Goal: Transaction & Acquisition: Download file/media

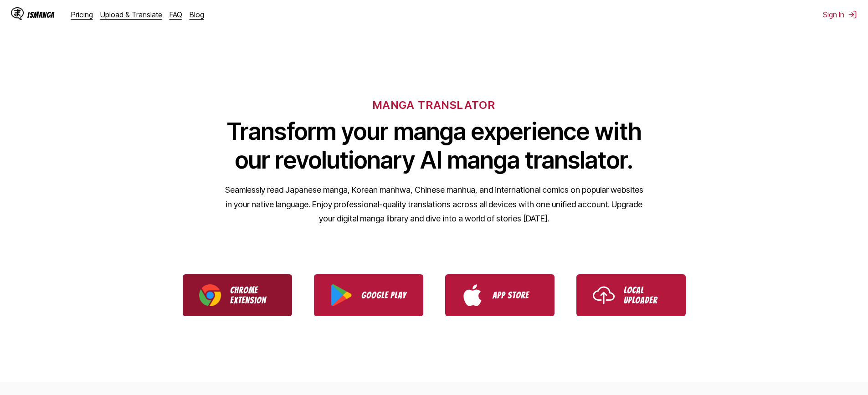
click at [210, 297] on img "Download IsManga Chrome Extension" at bounding box center [210, 295] width 22 height 22
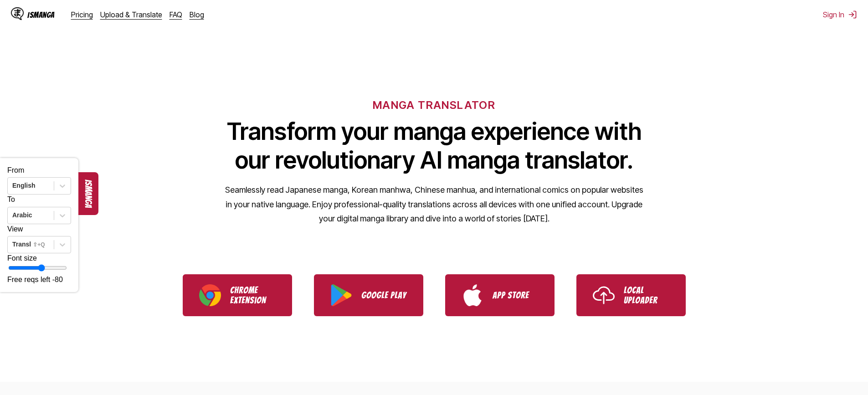
drag, startPoint x: 46, startPoint y: 274, endPoint x: 89, endPoint y: 262, distance: 44.9
type input "**"
click at [67, 271] on input "range" at bounding box center [37, 267] width 59 height 7
drag, startPoint x: 82, startPoint y: 188, endPoint x: 129, endPoint y: 192, distance: 47.1
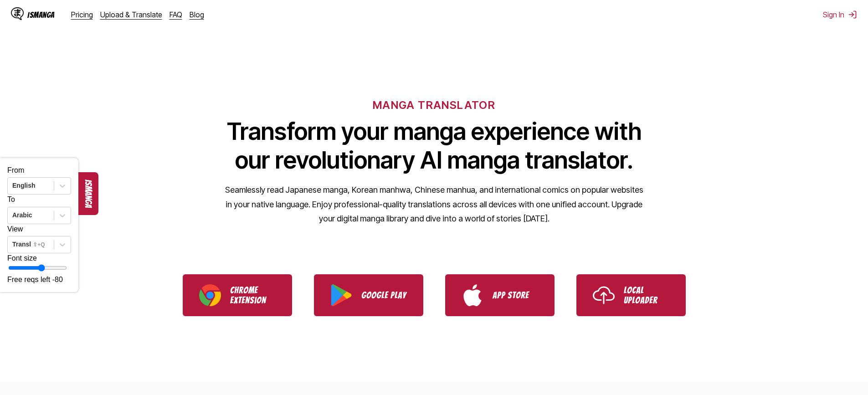
click at [82, 186] on button "ismanga" at bounding box center [88, 193] width 20 height 43
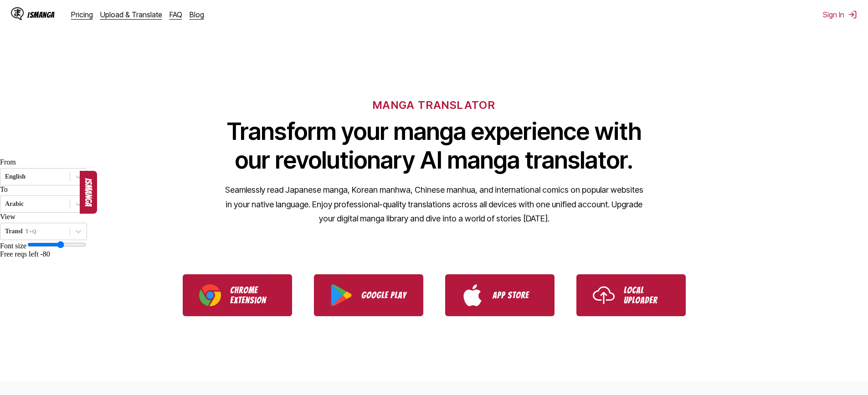
click at [80, 180] on button "ismanga" at bounding box center [88, 192] width 17 height 43
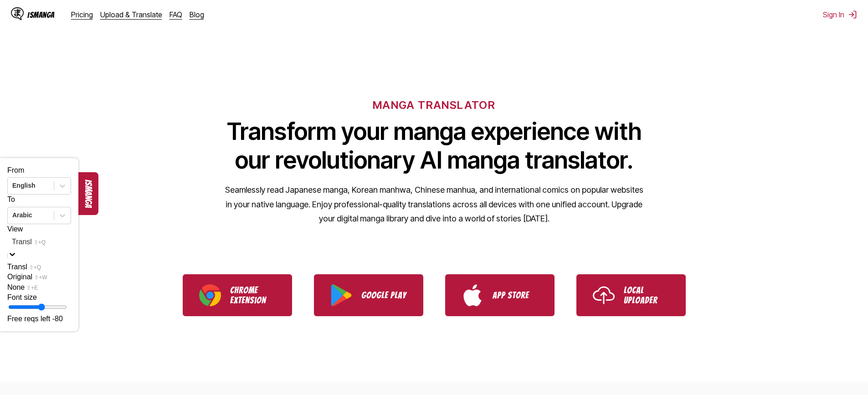
click at [17, 250] on div at bounding box center [12, 256] width 9 height 12
click at [88, 192] on button "ismanga" at bounding box center [88, 193] width 20 height 43
